Goal: Task Accomplishment & Management: Manage account settings

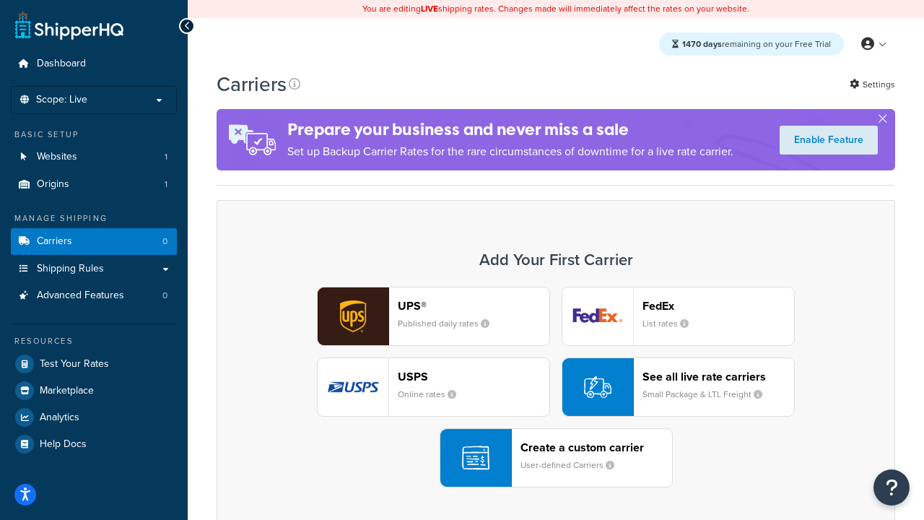
click at [556, 387] on div "UPS® Published daily rates FedEx List rates USPS Online rates See all live rate…" at bounding box center [556, 386] width 648 height 201
click at [718, 305] on header "FedEx" at bounding box center [718, 306] width 152 height 14
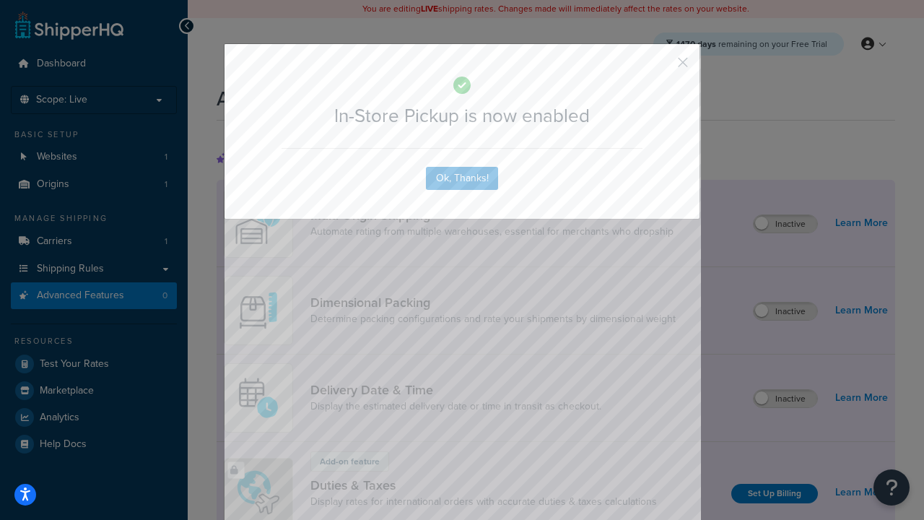
scroll to position [468, 0]
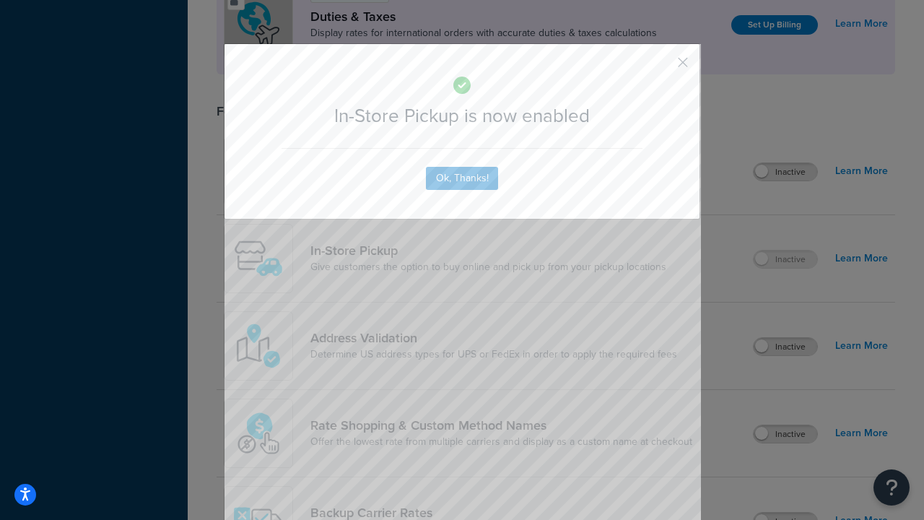
click at [661, 67] on button "button" at bounding box center [662, 68] width 4 height 4
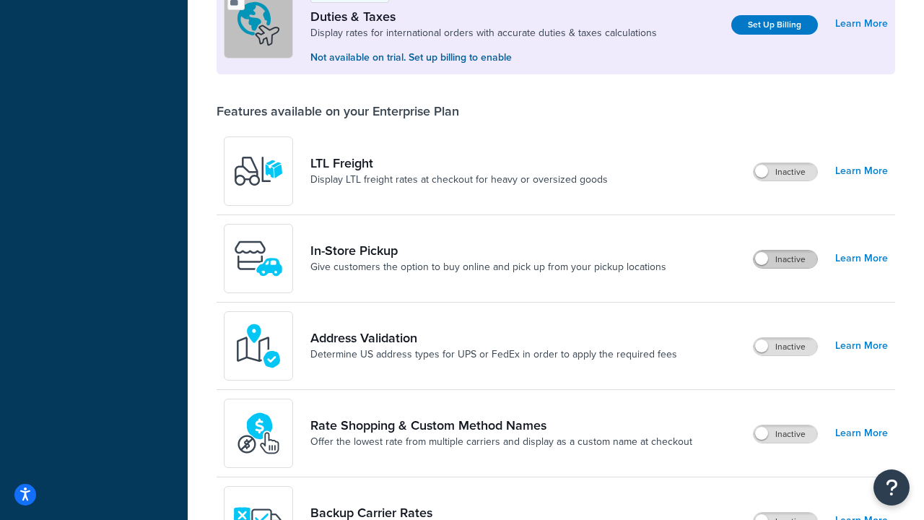
scroll to position [441, 0]
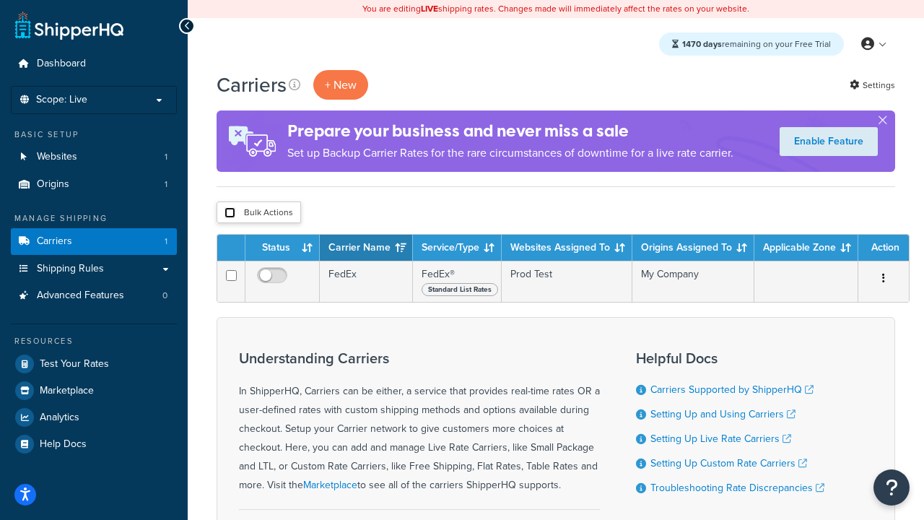
click at [229, 212] on input "checkbox" at bounding box center [229, 212] width 11 height 11
checkbox input "true"
click at [0, 0] on button "Delete" at bounding box center [0, 0] width 0 height 0
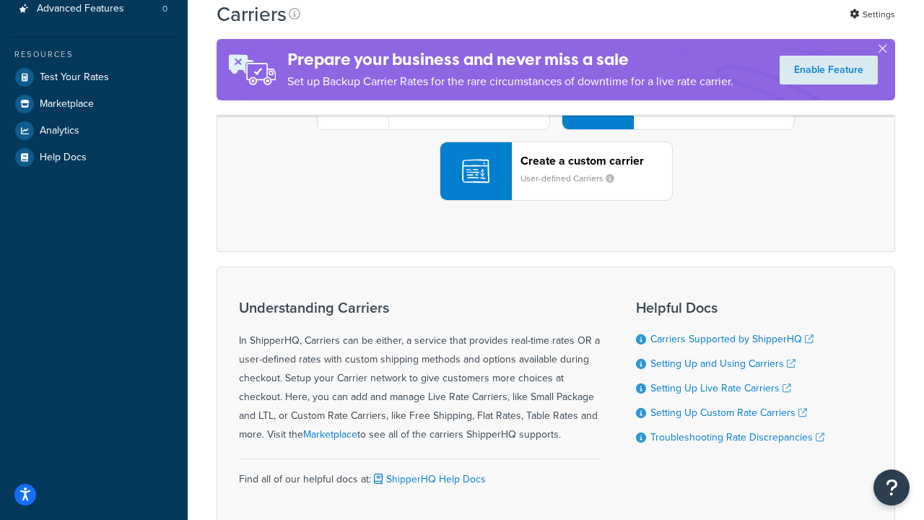
click at [556, 201] on div "UPS® Published daily rates FedEx List rates USPS Online rates See all live rate…" at bounding box center [556, 100] width 648 height 201
click at [718, 26] on header "FedEx" at bounding box center [718, 19] width 152 height 14
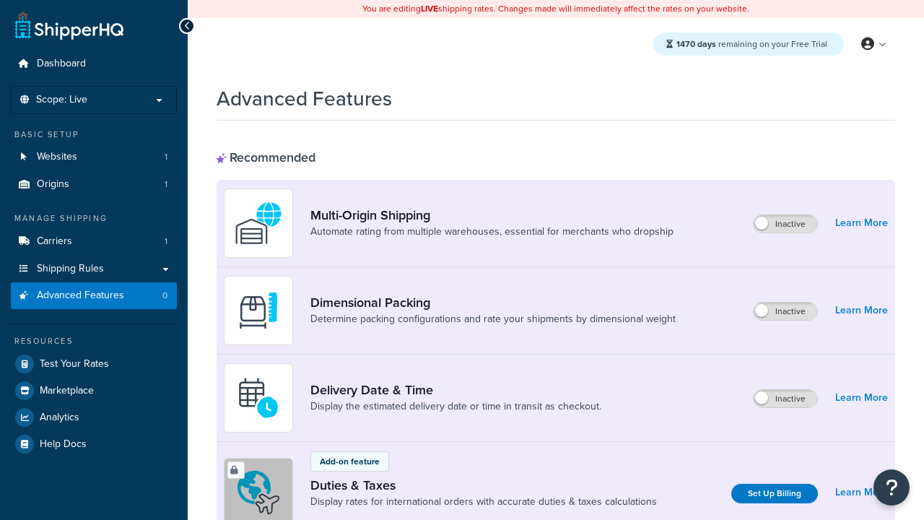
scroll to position [643, 0]
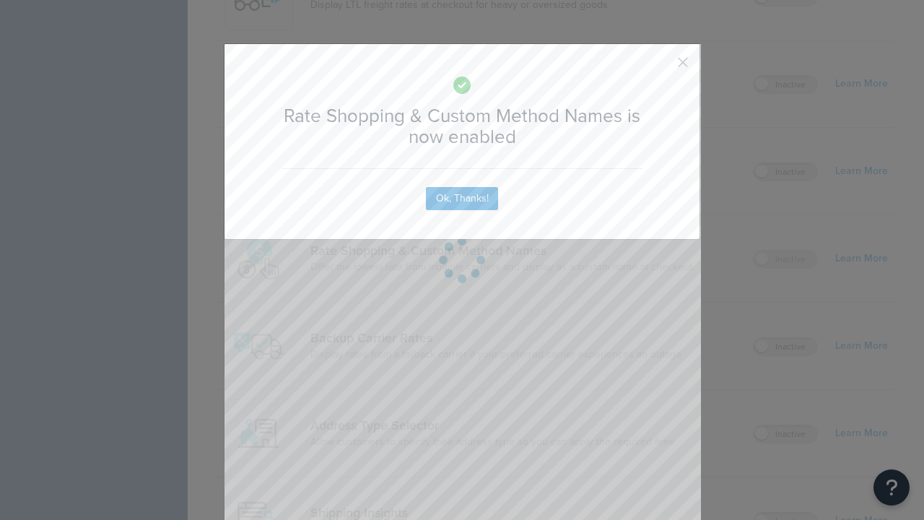
scroll to position [0, 0]
click at [661, 67] on button "button" at bounding box center [662, 68] width 4 height 4
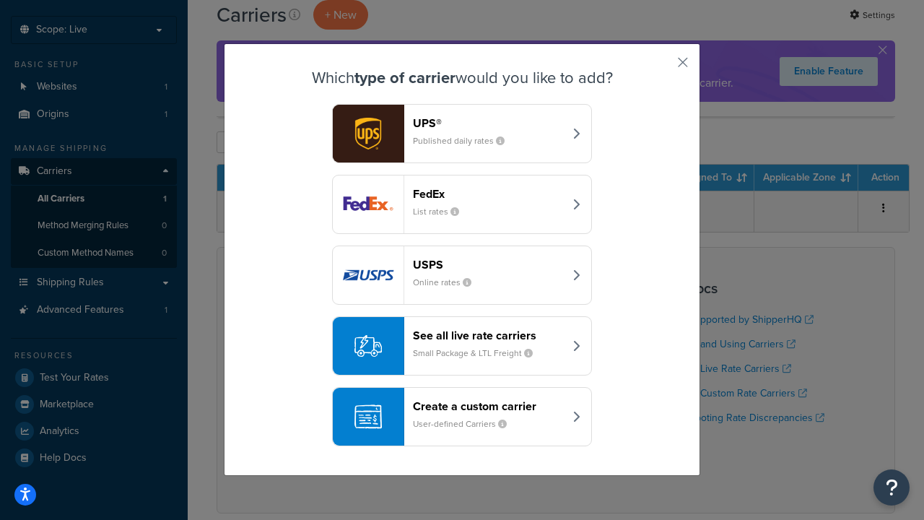
click at [462, 346] on div "See all live rate carriers Small Package & LTL Freight" at bounding box center [488, 345] width 151 height 35
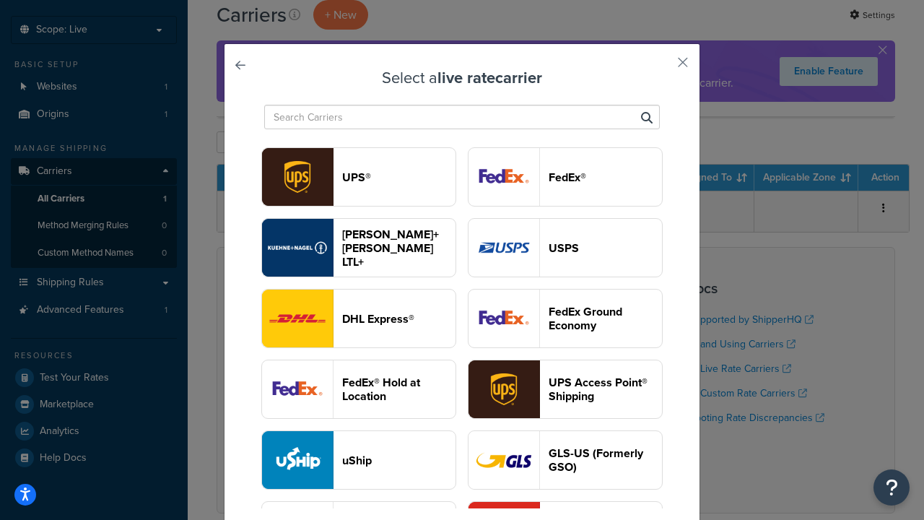
click at [565, 248] on header "USPS" at bounding box center [604, 248] width 113 height 14
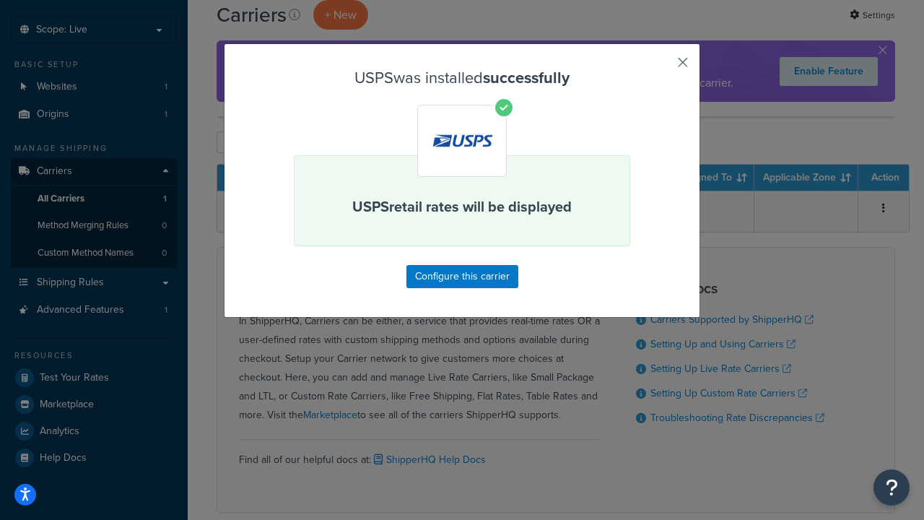
click at [661, 67] on button "button" at bounding box center [662, 68] width 4 height 4
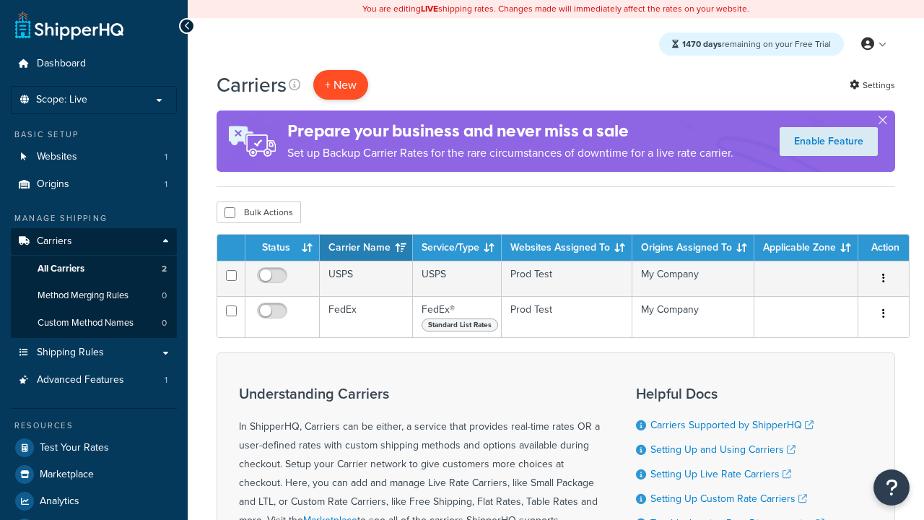
click at [341, 84] on button "+ New" at bounding box center [340, 85] width 55 height 30
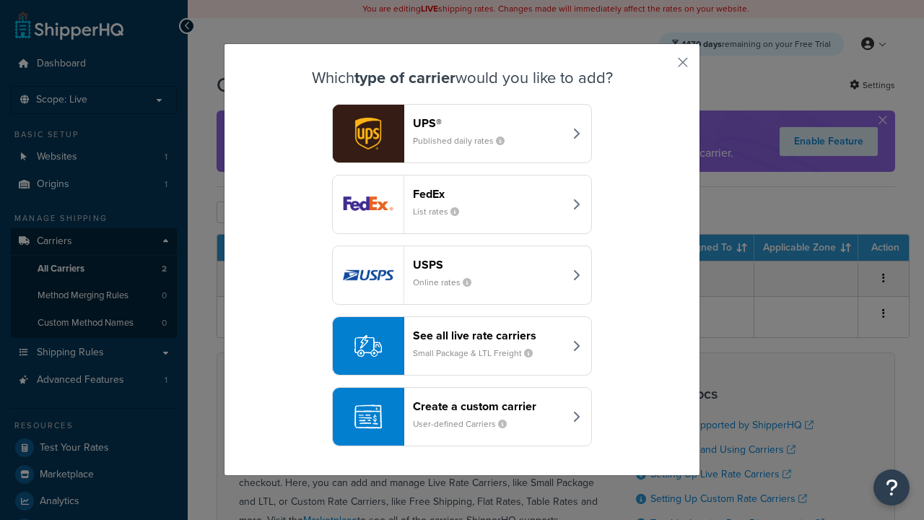
click at [462, 346] on div "See all live rate carriers Small Package & LTL Freight" at bounding box center [488, 345] width 151 height 35
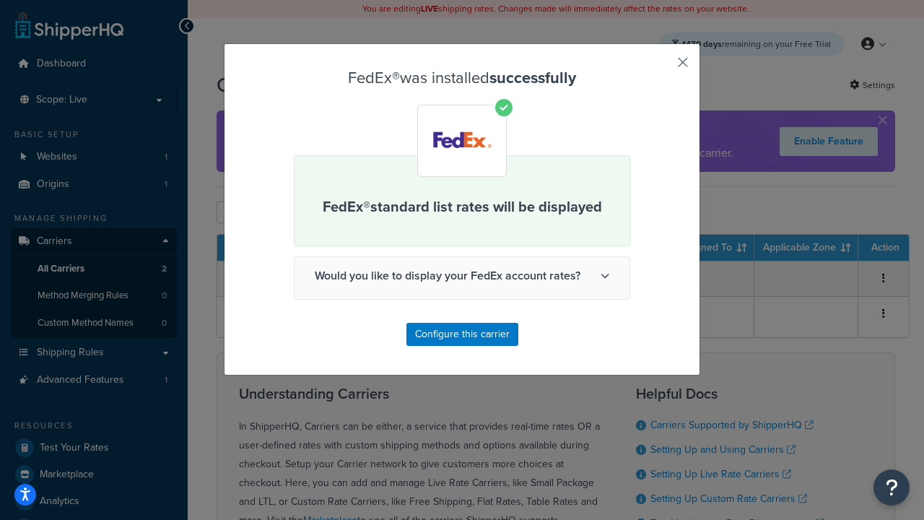
click at [661, 67] on button "button" at bounding box center [662, 68] width 4 height 4
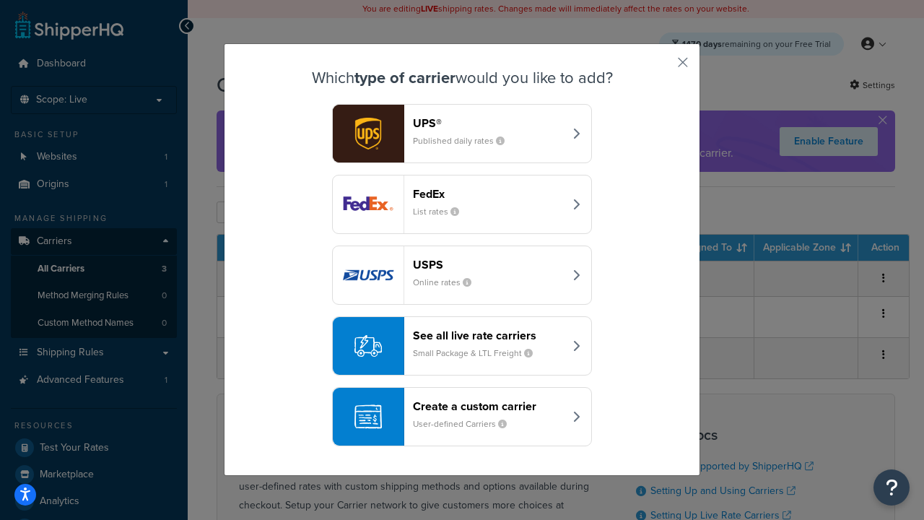
click at [462, 346] on div "See all live rate carriers Small Package & LTL Freight" at bounding box center [488, 345] width 151 height 35
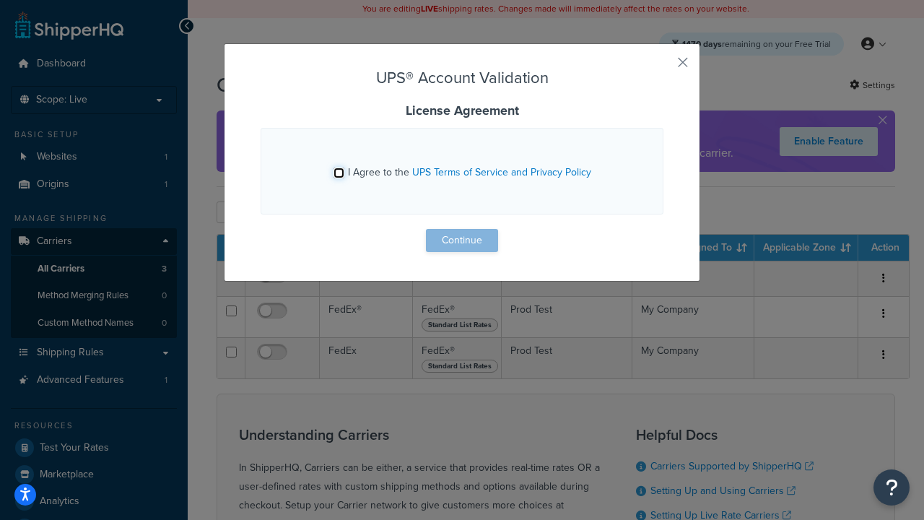
click at [340, 172] on input "I Agree to the UPS Terms of Service and Privacy Policy" at bounding box center [338, 172] width 11 height 11
checkbox input "true"
click at [462, 240] on button "Continue" at bounding box center [462, 240] width 72 height 23
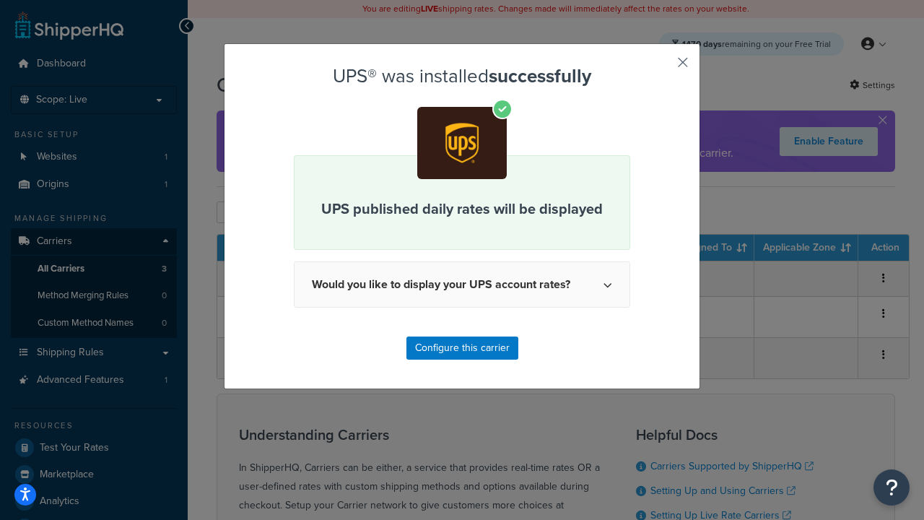
click at [661, 67] on button "button" at bounding box center [662, 68] width 4 height 4
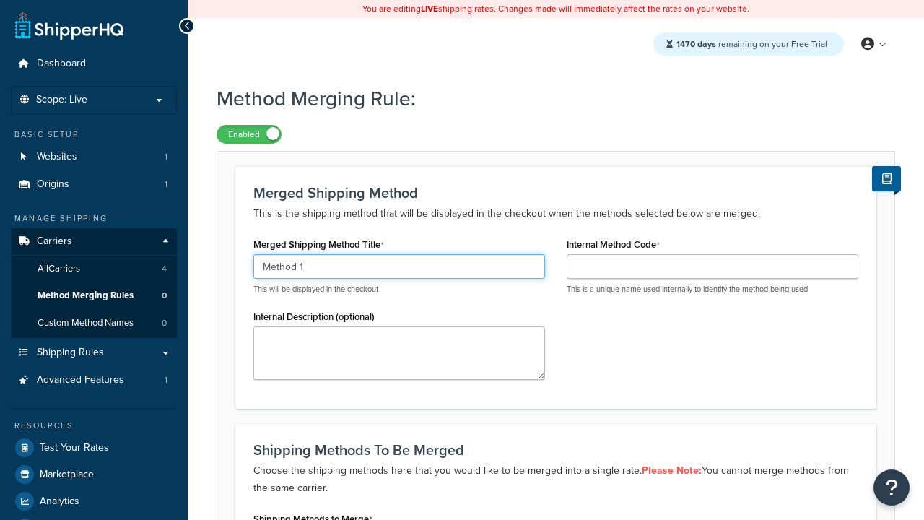
type input "Method 1"
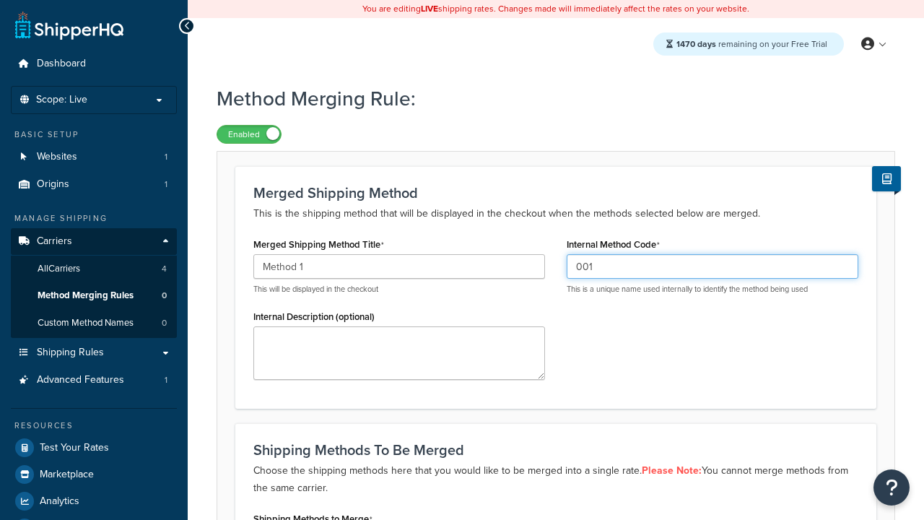
type input "001"
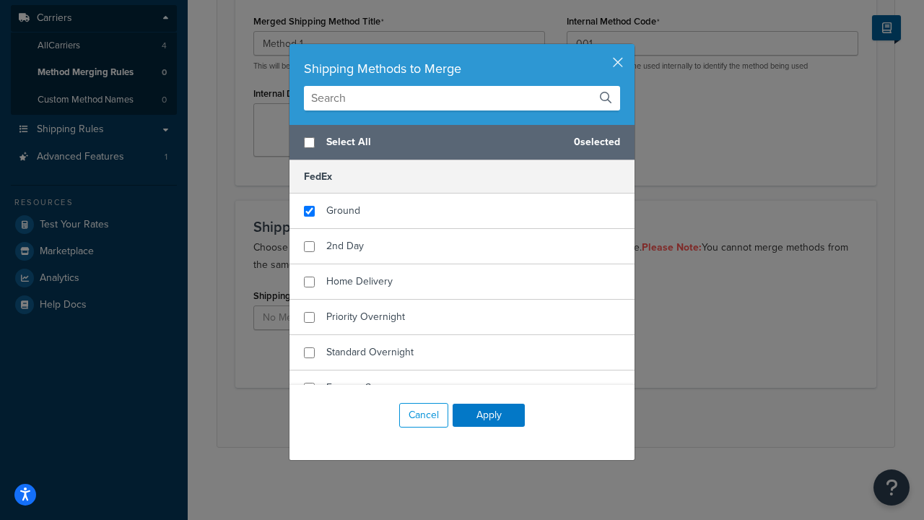
click at [343, 211] on span "Ground" at bounding box center [343, 210] width 34 height 15
checkbox input "true"
click at [489, 415] on button "Apply" at bounding box center [488, 414] width 72 height 23
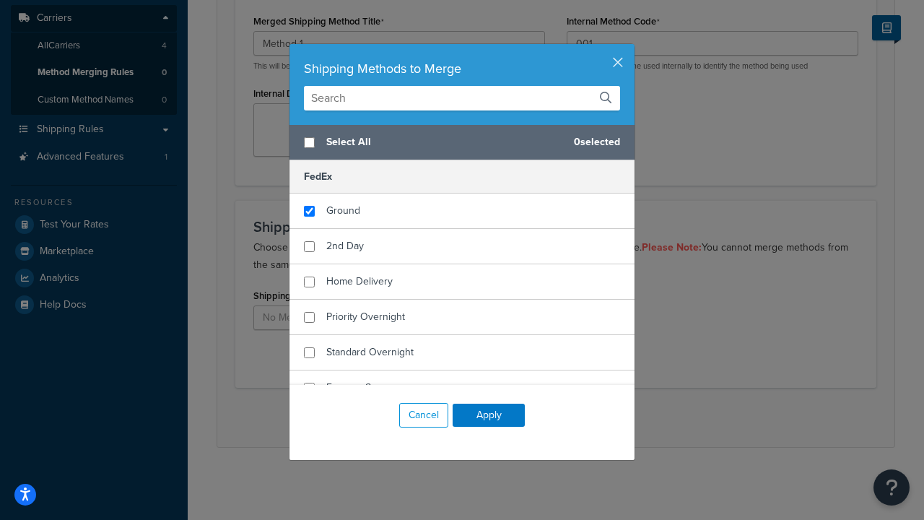
click at [547, 417] on button "Save" at bounding box center [547, 417] width 39 height 23
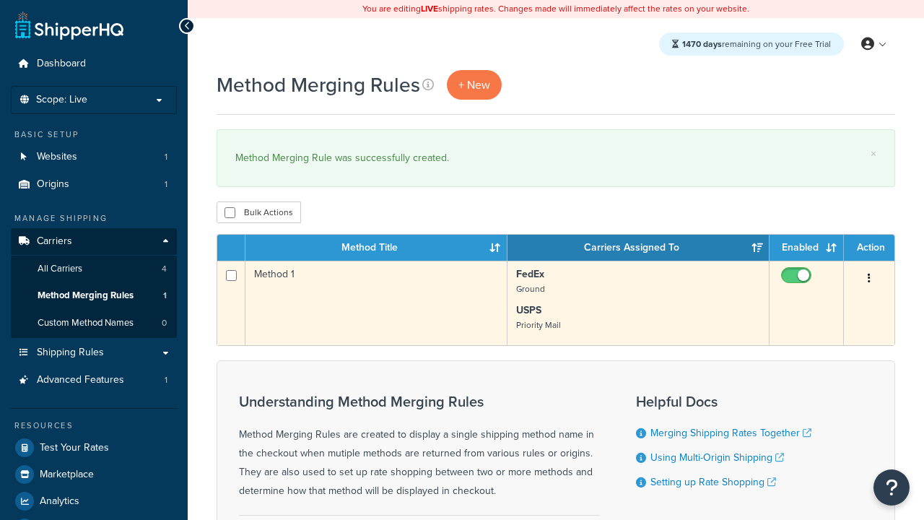
click at [869, 279] on icon "button" at bounding box center [868, 278] width 3 height 10
click at [0, 0] on link "Edit" at bounding box center [0, 0] width 0 height 0
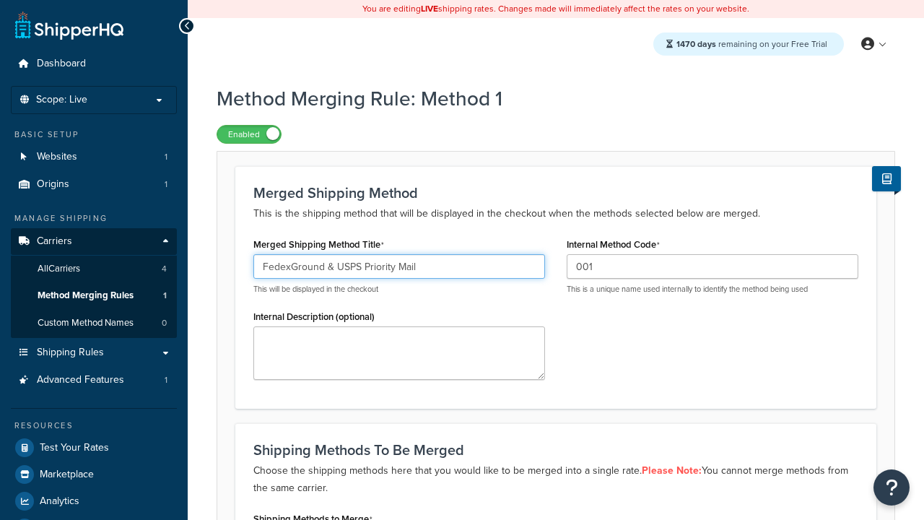
type input "FedexGround & USPS Priority Mail"
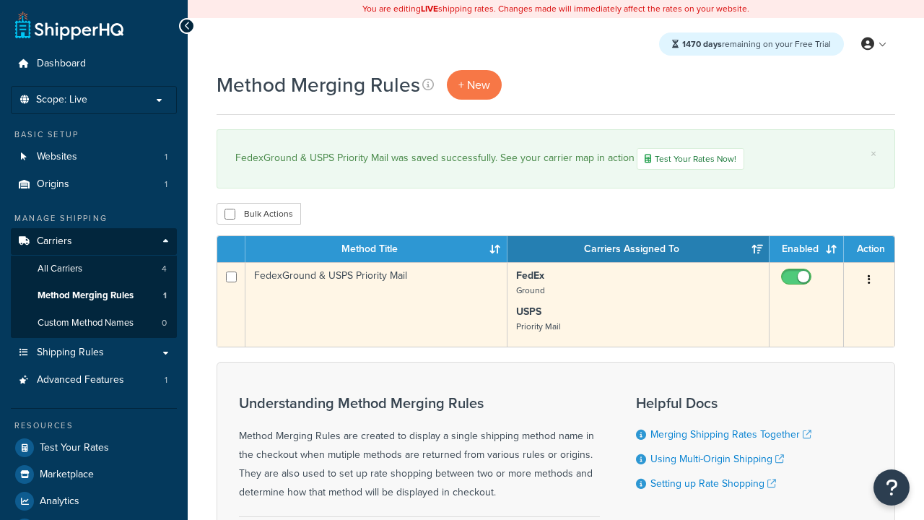
click at [869, 281] on icon "button" at bounding box center [868, 279] width 3 height 10
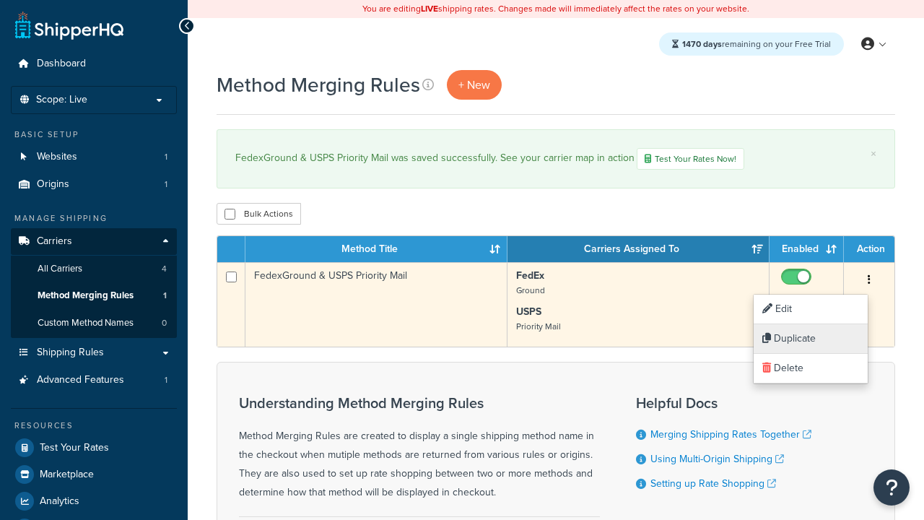
click at [810, 338] on link "Duplicate" at bounding box center [810, 339] width 114 height 30
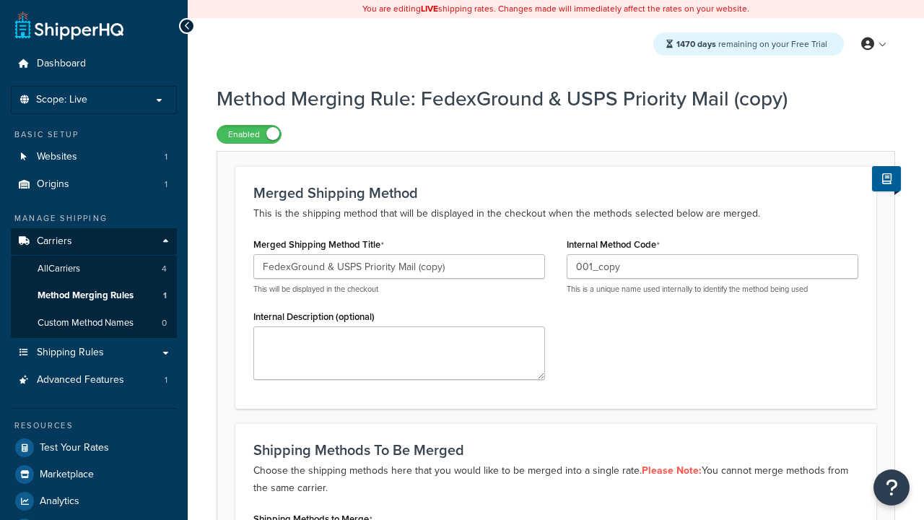
scroll to position [223, 0]
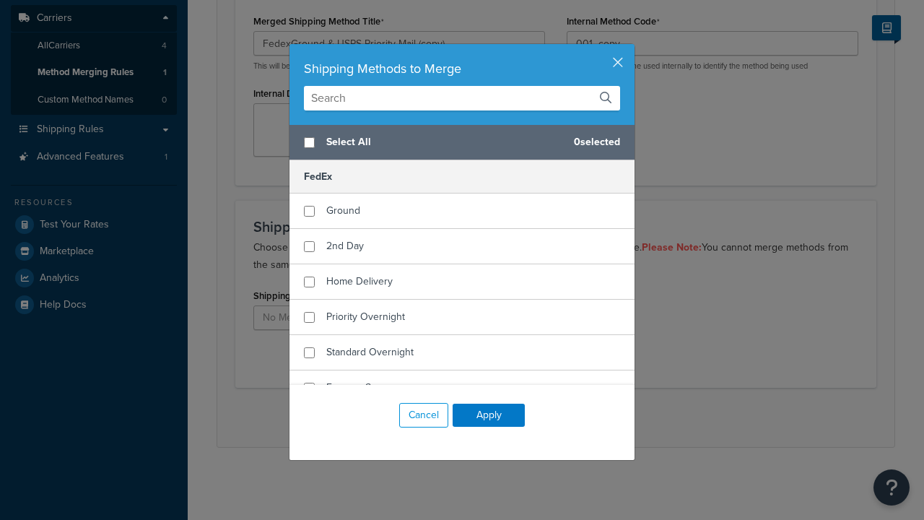
scroll to position [0, 0]
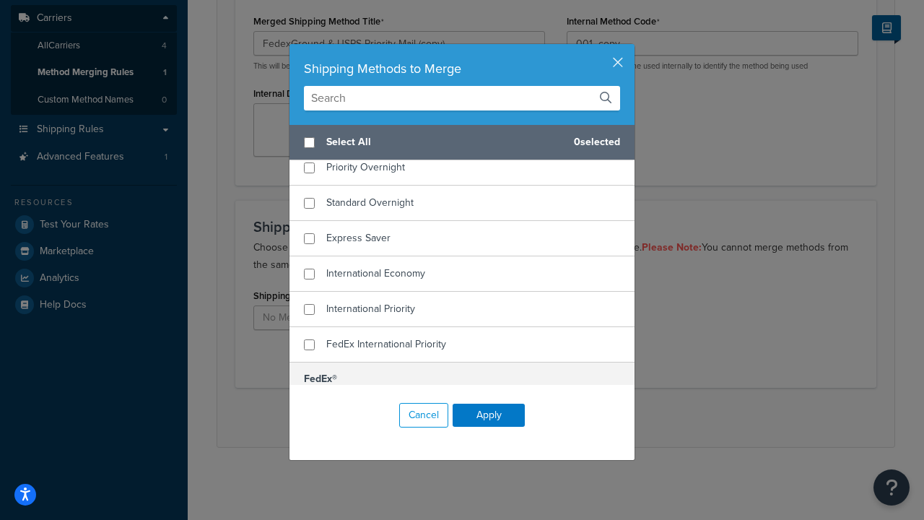
click at [359, 139] on span "Home Delivery" at bounding box center [359, 131] width 66 height 15
checkbox input "true"
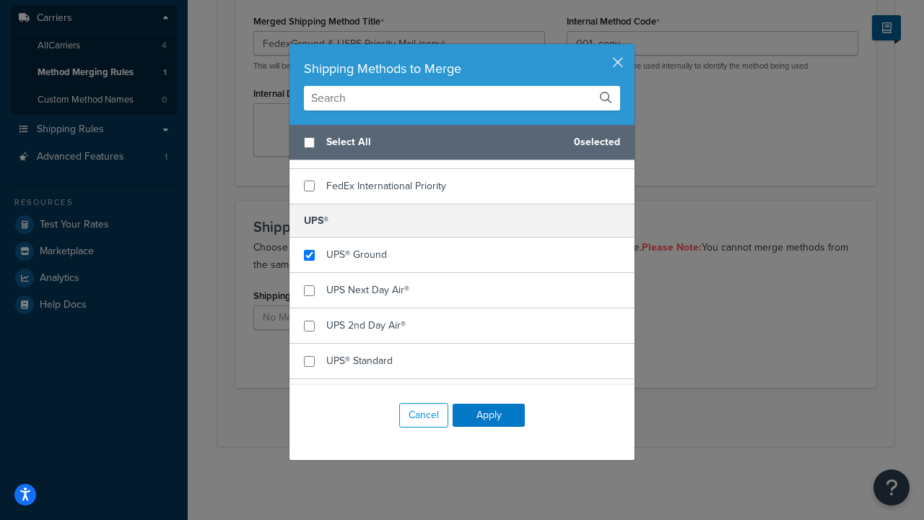
click at [489, 415] on button "Apply" at bounding box center [488, 414] width 72 height 23
click at [547, 417] on button "Save" at bounding box center [547, 417] width 39 height 23
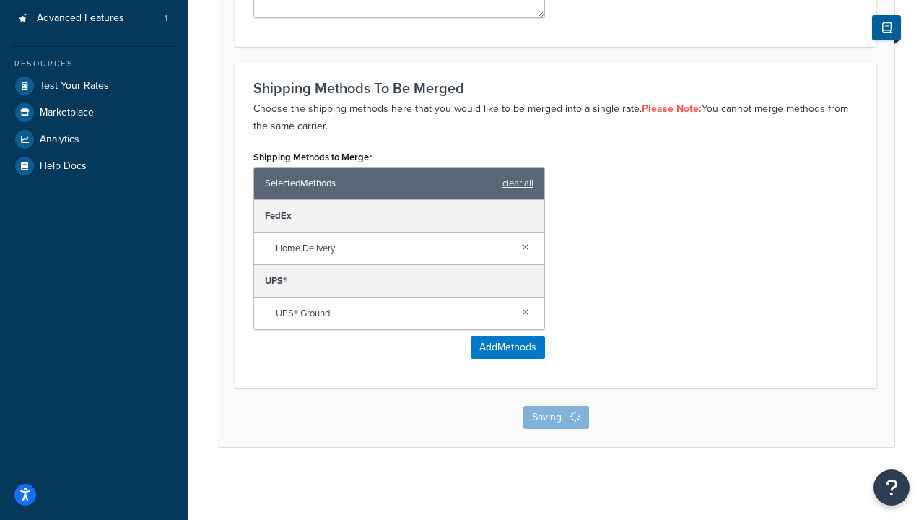
scroll to position [0, 0]
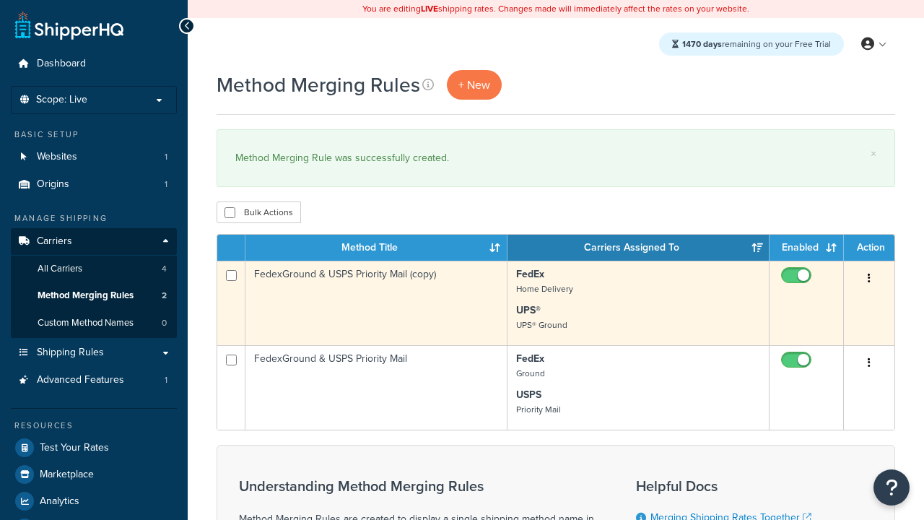
click at [869, 279] on icon "button" at bounding box center [868, 278] width 3 height 10
click at [0, 0] on link "Delete" at bounding box center [0, 0] width 0 height 0
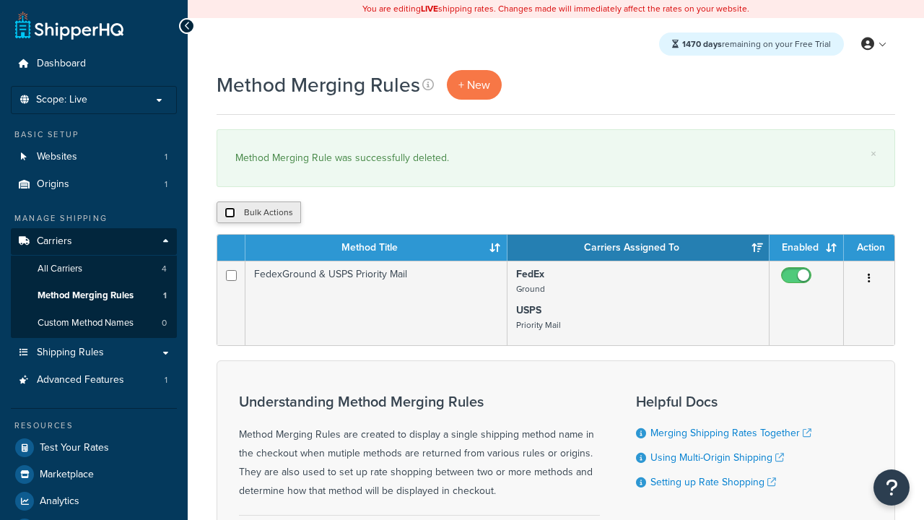
click at [229, 212] on input "checkbox" at bounding box center [229, 212] width 11 height 11
checkbox input "true"
click at [0, 0] on button "Delete" at bounding box center [0, 0] width 0 height 0
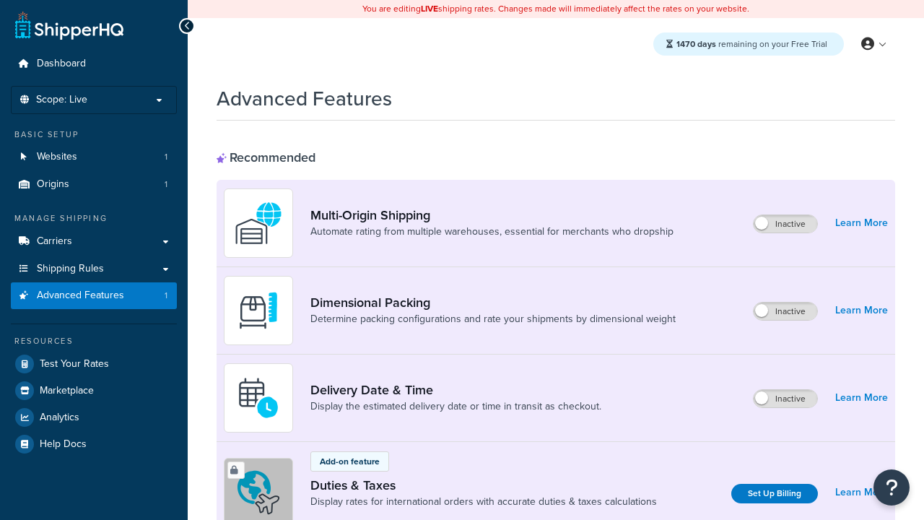
scroll to position [643, 0]
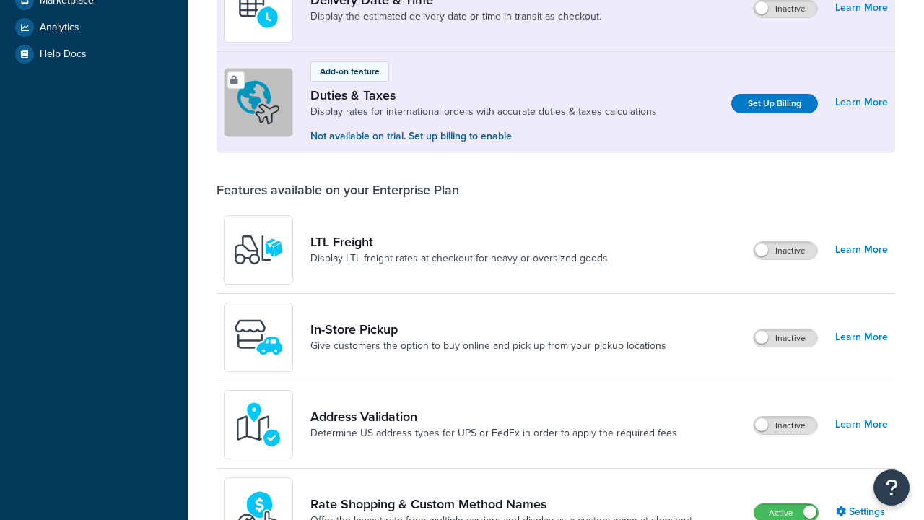
click at [786, 504] on label "Active" at bounding box center [786, 512] width 64 height 17
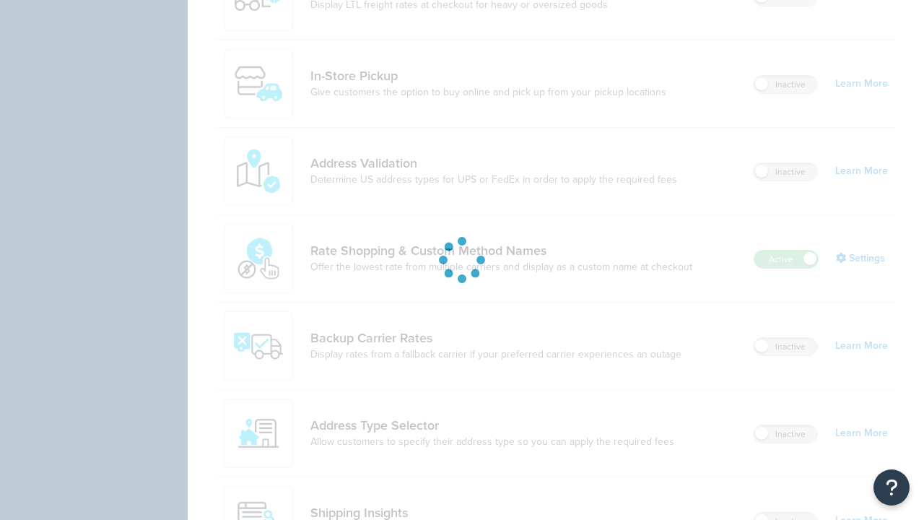
scroll to position [0, 0]
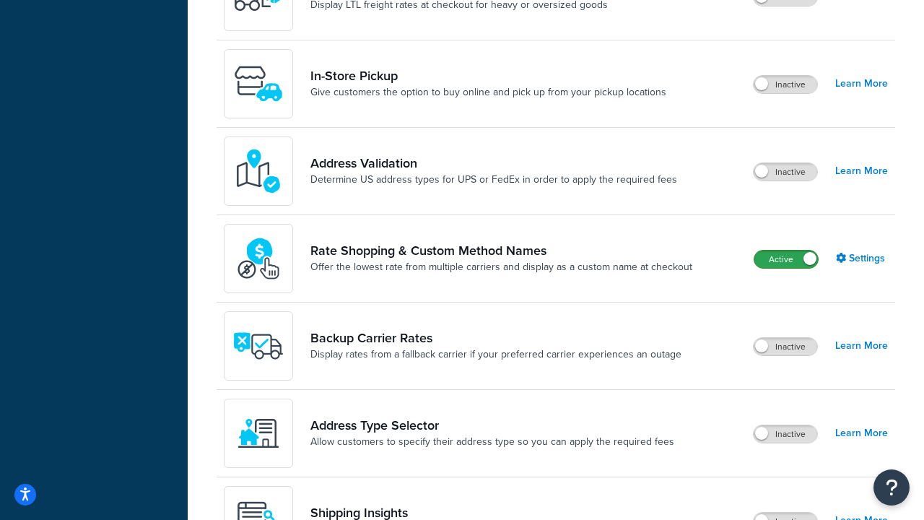
click at [786, 260] on label "Active" at bounding box center [786, 258] width 64 height 17
